Goal: Communication & Community: Participate in discussion

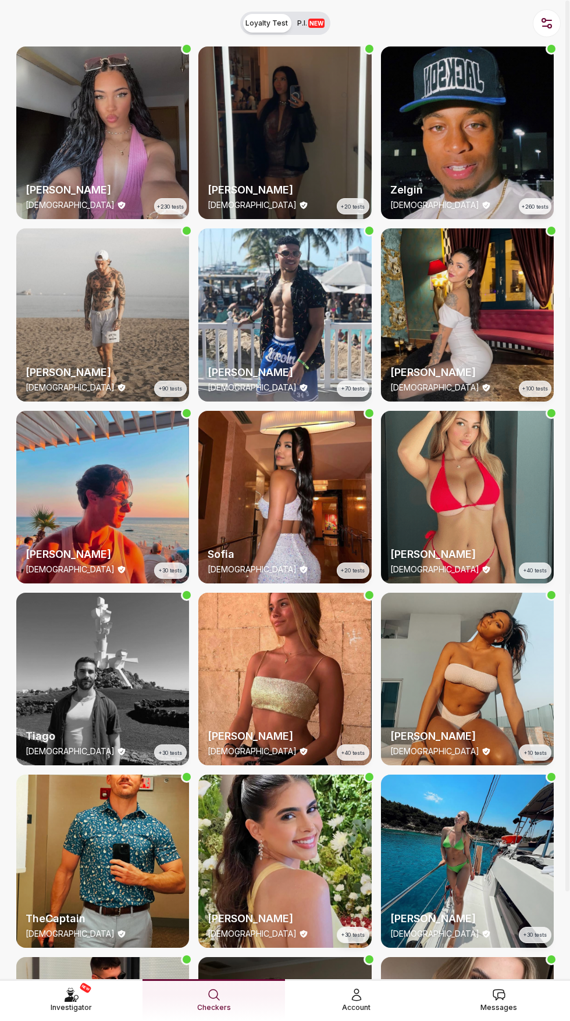
click at [496, 1009] on span "Messages" at bounding box center [498, 1008] width 37 height 12
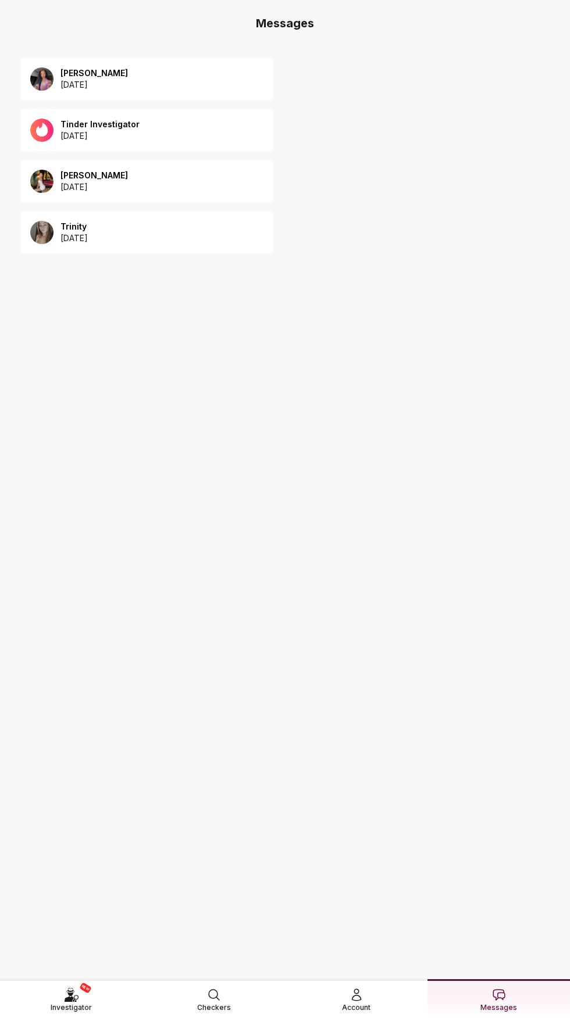
click at [170, 89] on div "Lara 2025 September 27" at bounding box center [147, 79] width 252 height 42
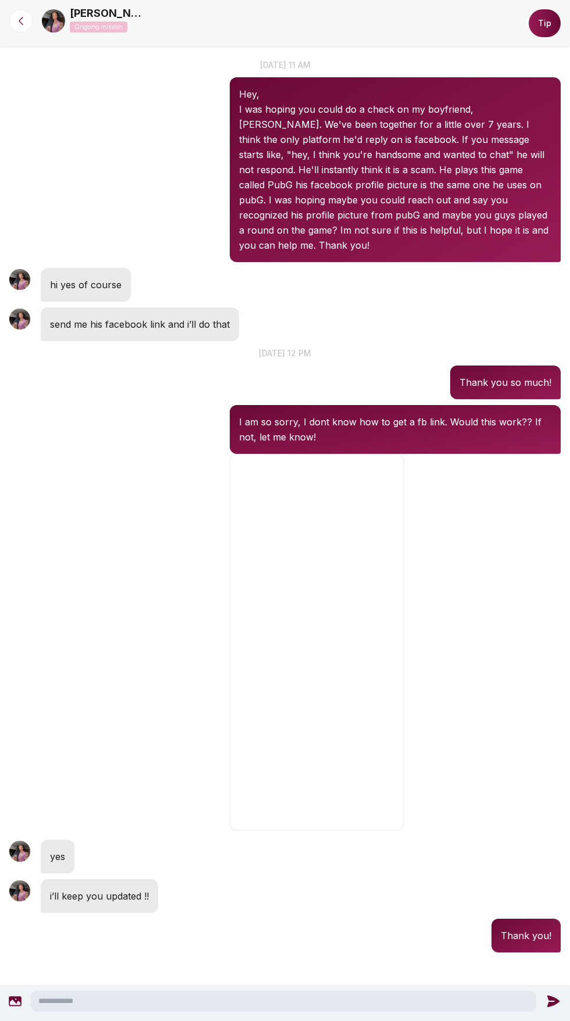
scroll to position [12, 0]
